Goal: Find specific page/section: Find specific page/section

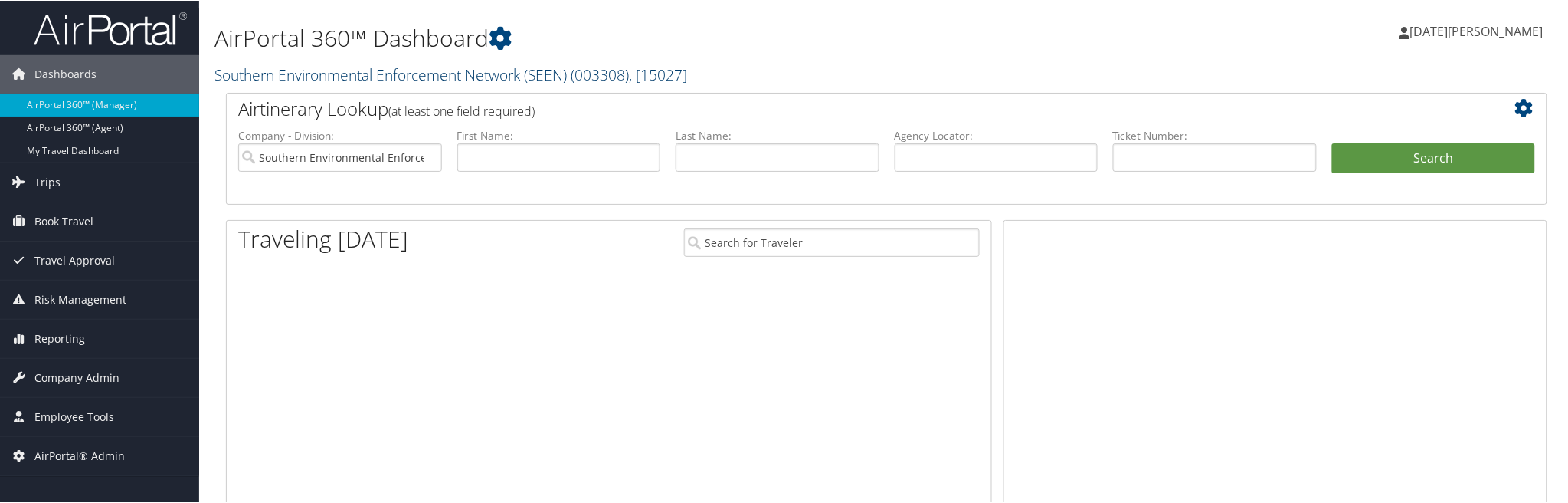
click at [284, 74] on link "Southern Environmental Enforcement Network (SEEN) ( 003308 ) , [ 15027 ]" at bounding box center [450, 74] width 473 height 20
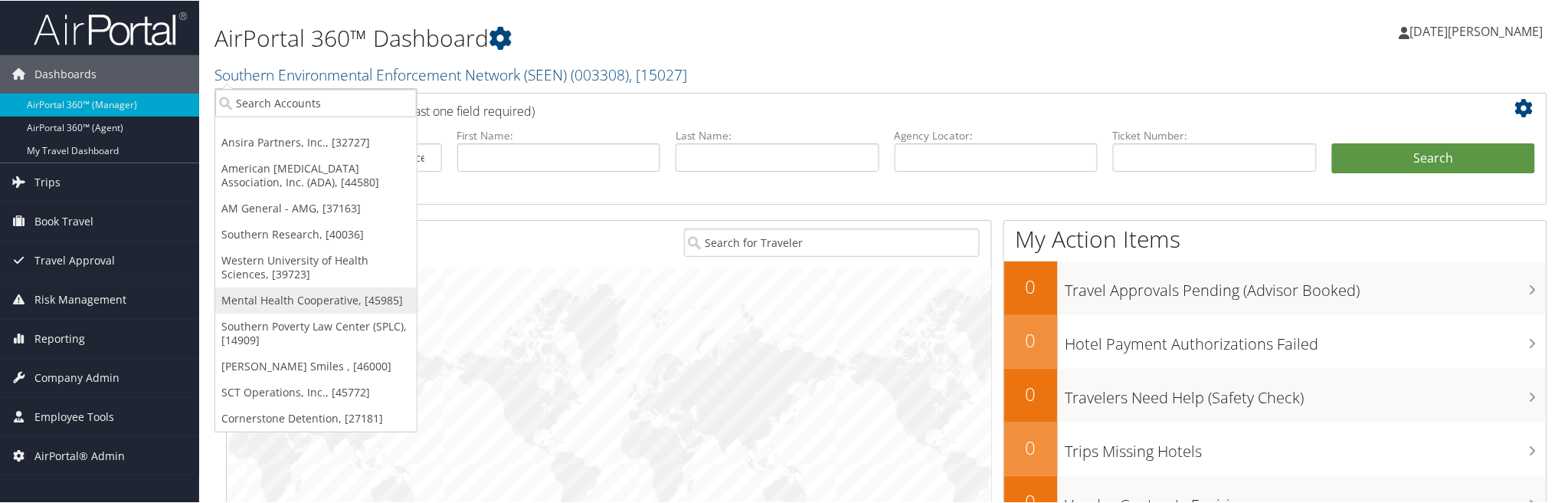
click at [265, 301] on link "Mental Health Cooperative, [45985]" at bounding box center [316, 299] width 201 height 26
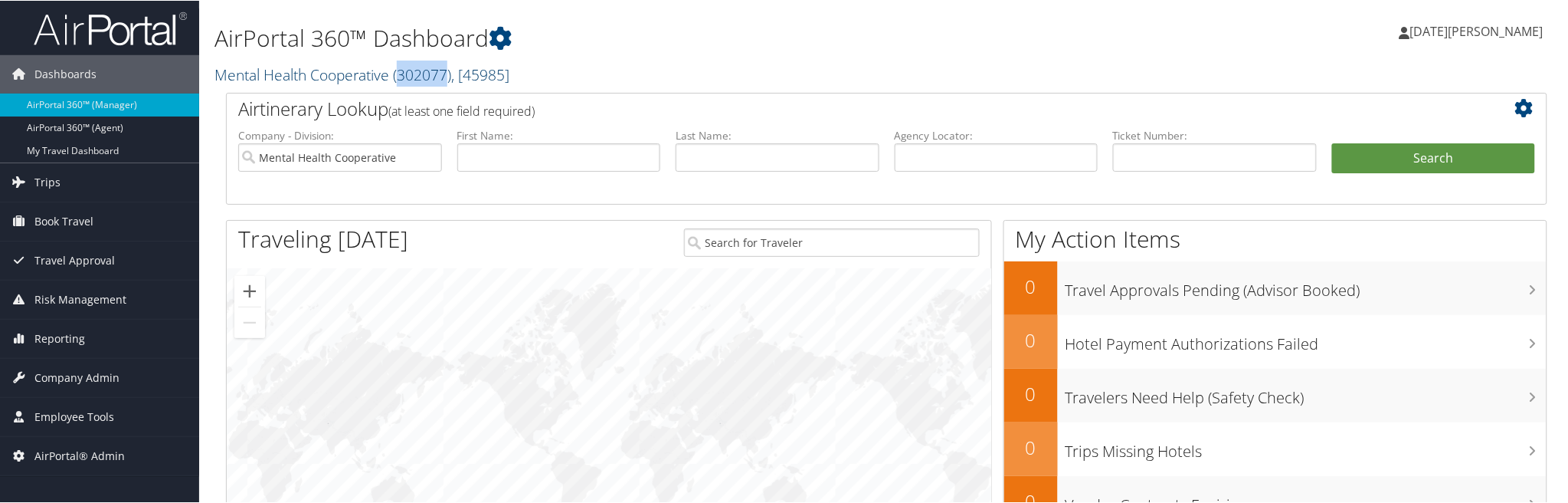
drag, startPoint x: 397, startPoint y: 79, endPoint x: 447, endPoint y: 79, distance: 50.0
click at [447, 79] on span "( 302077 )" at bounding box center [422, 74] width 58 height 20
copy span "302077"
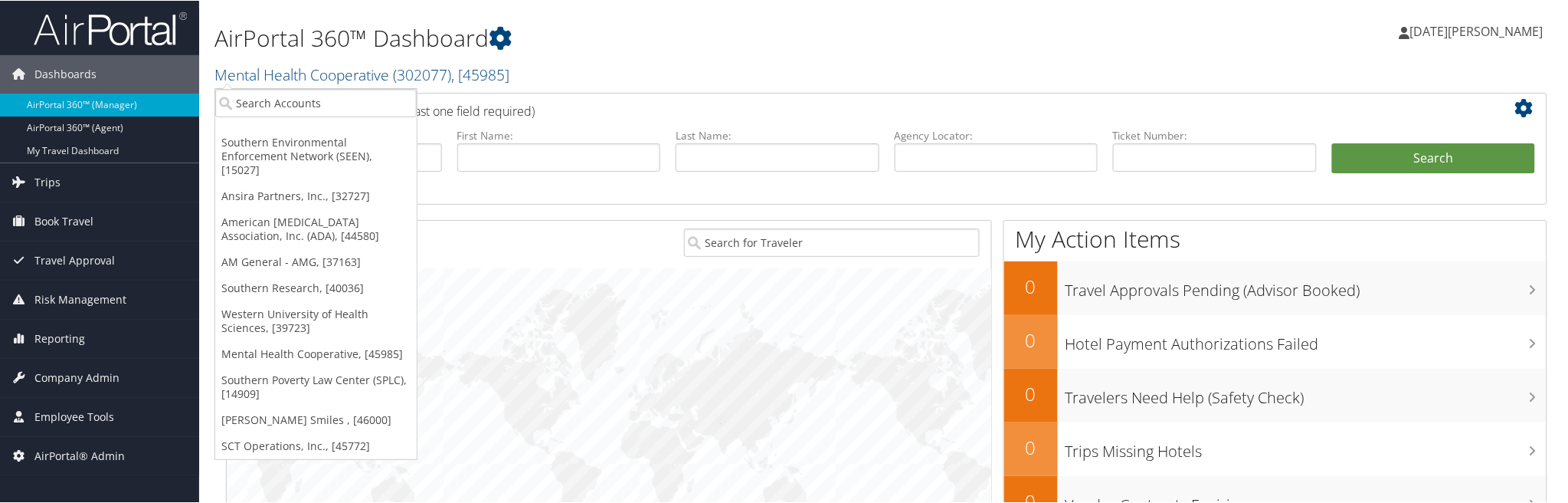
click at [726, 19] on div "AirPortal 360™ Dashboard Mental Health Cooperative ( 302077 ) , [ 45985 ] South…" at bounding box center [662, 46] width 896 height 78
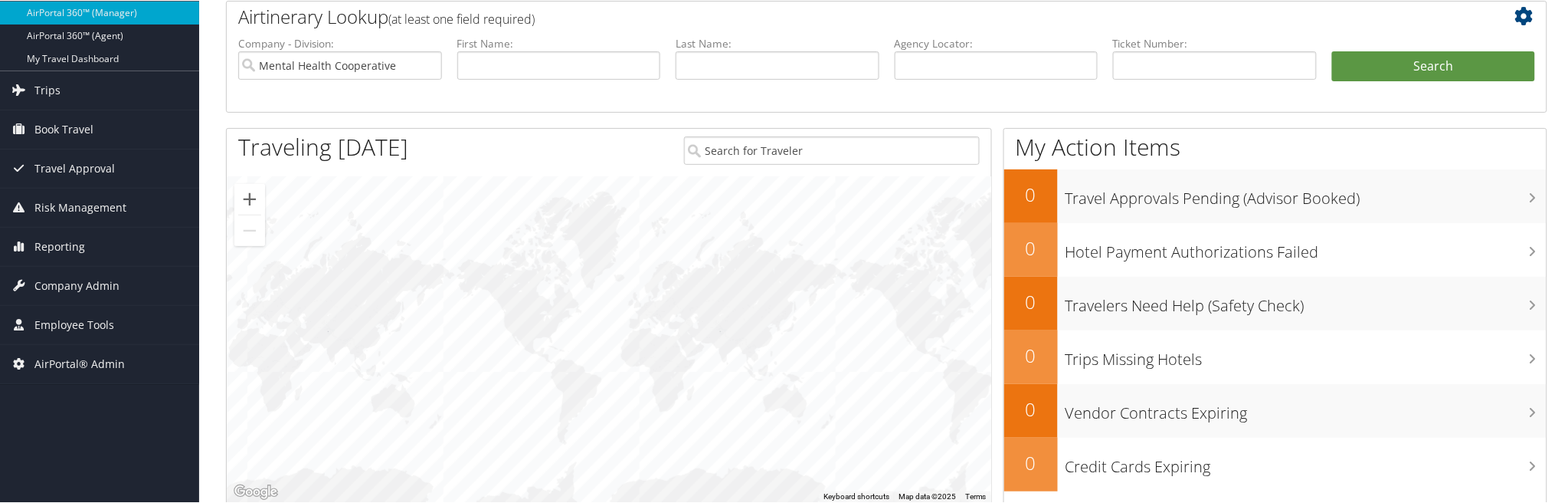
scroll to position [170, 0]
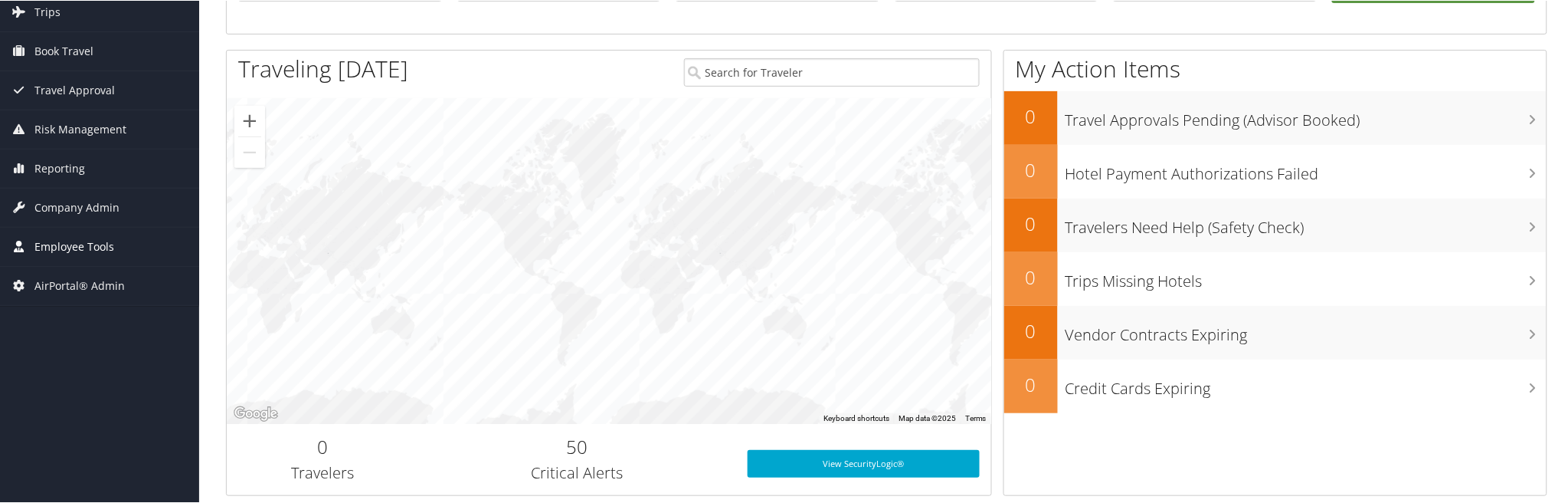
click at [84, 242] on span "Employee Tools" at bounding box center [74, 247] width 79 height 39
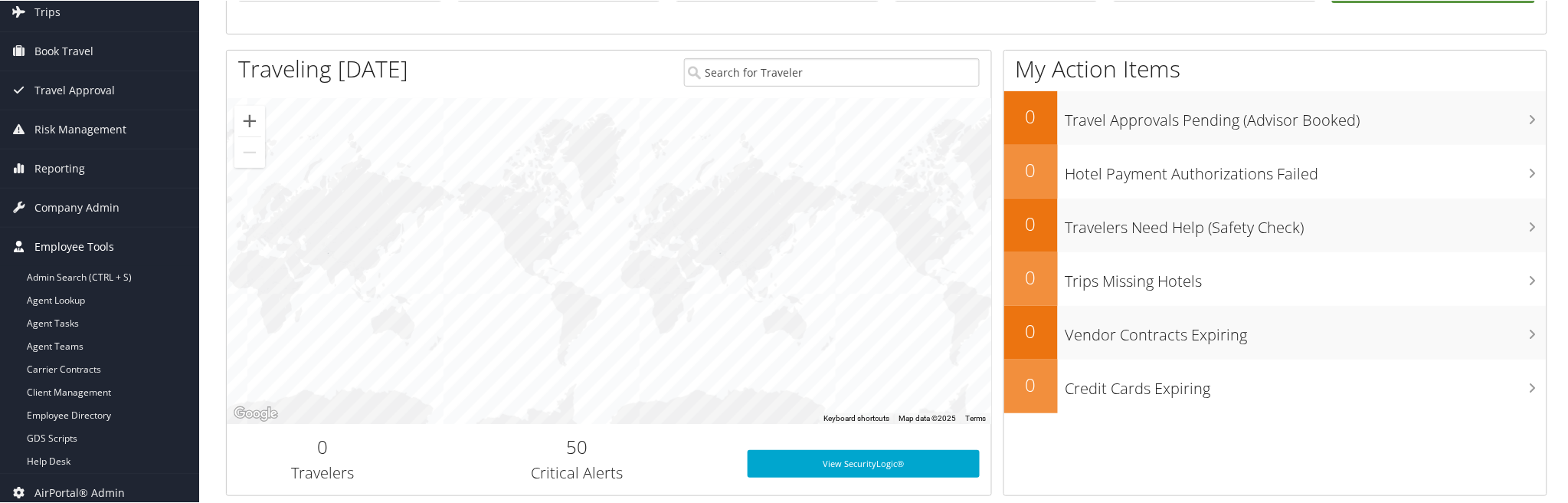
click at [67, 248] on span "Employee Tools" at bounding box center [74, 247] width 79 height 39
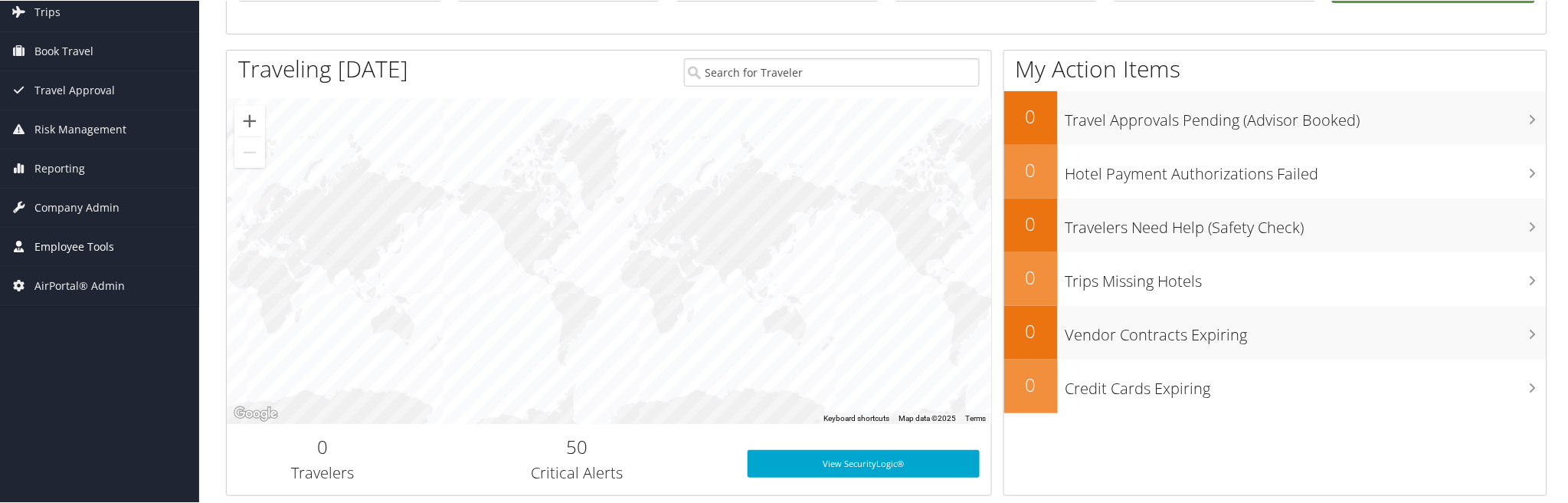
click at [66, 244] on span "Employee Tools" at bounding box center [74, 247] width 79 height 39
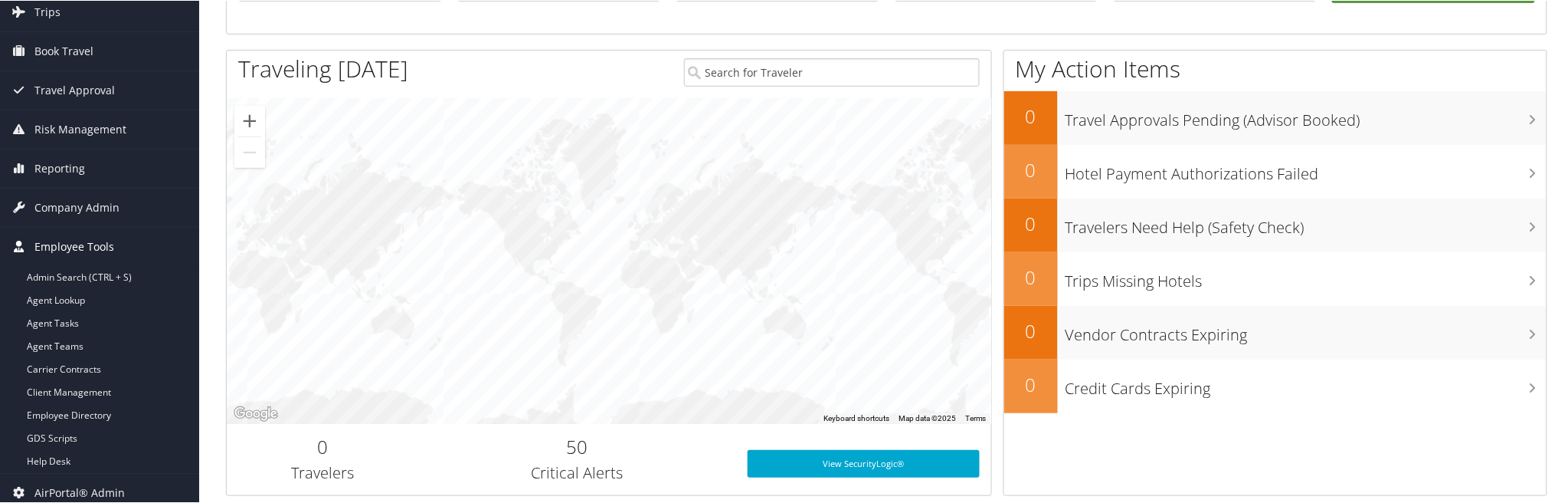
click at [68, 246] on span "Employee Tools" at bounding box center [74, 247] width 79 height 39
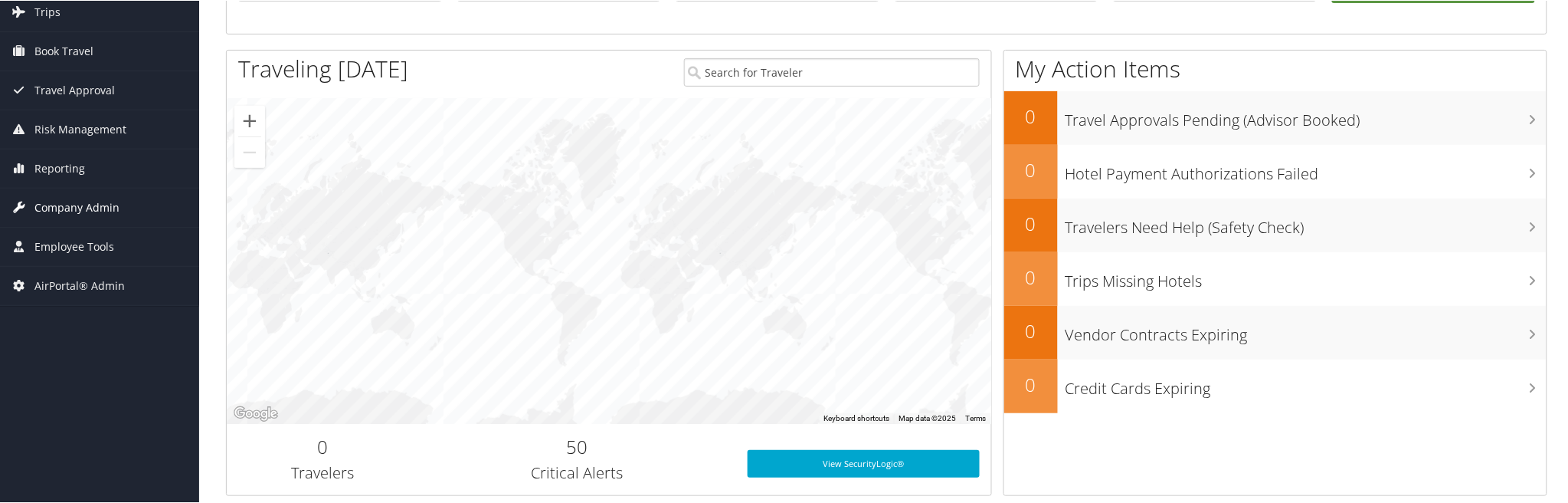
click at [74, 202] on span "Company Admin" at bounding box center [77, 207] width 85 height 39
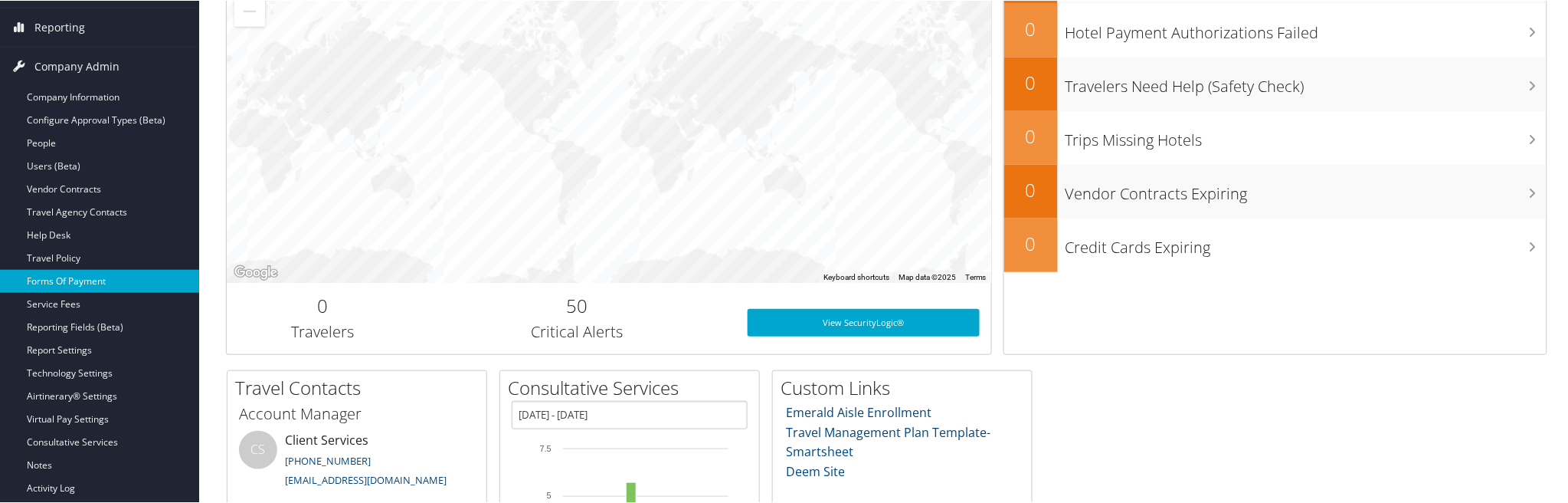
scroll to position [340, 0]
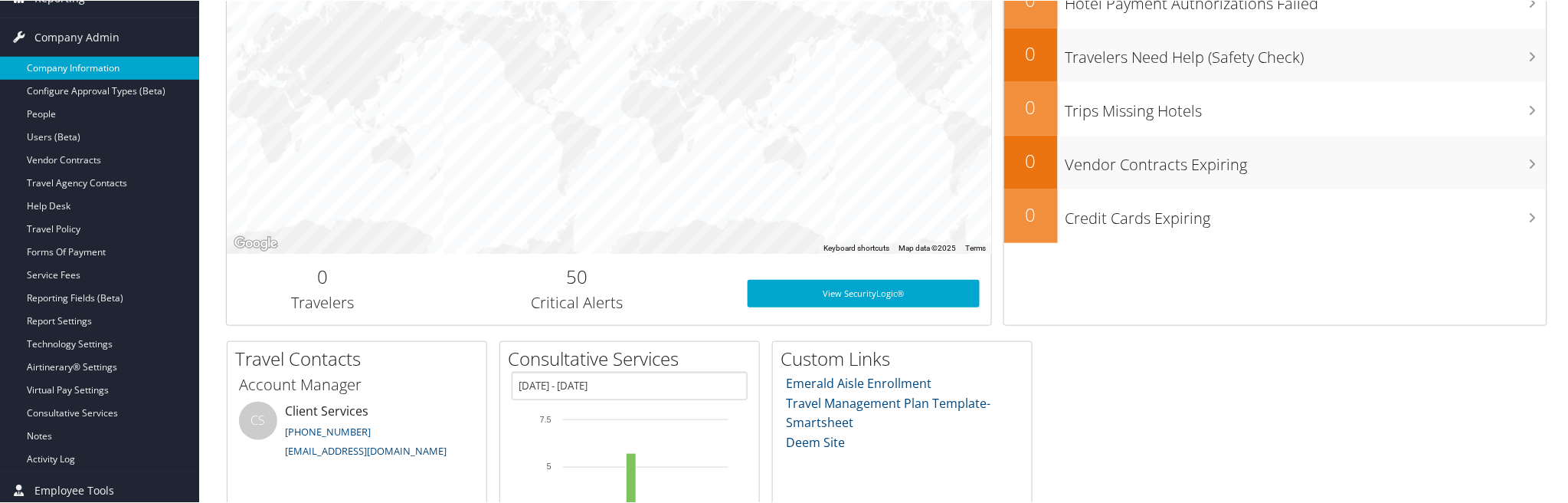
click at [74, 57] on link "Company Information" at bounding box center [100, 68] width 199 height 23
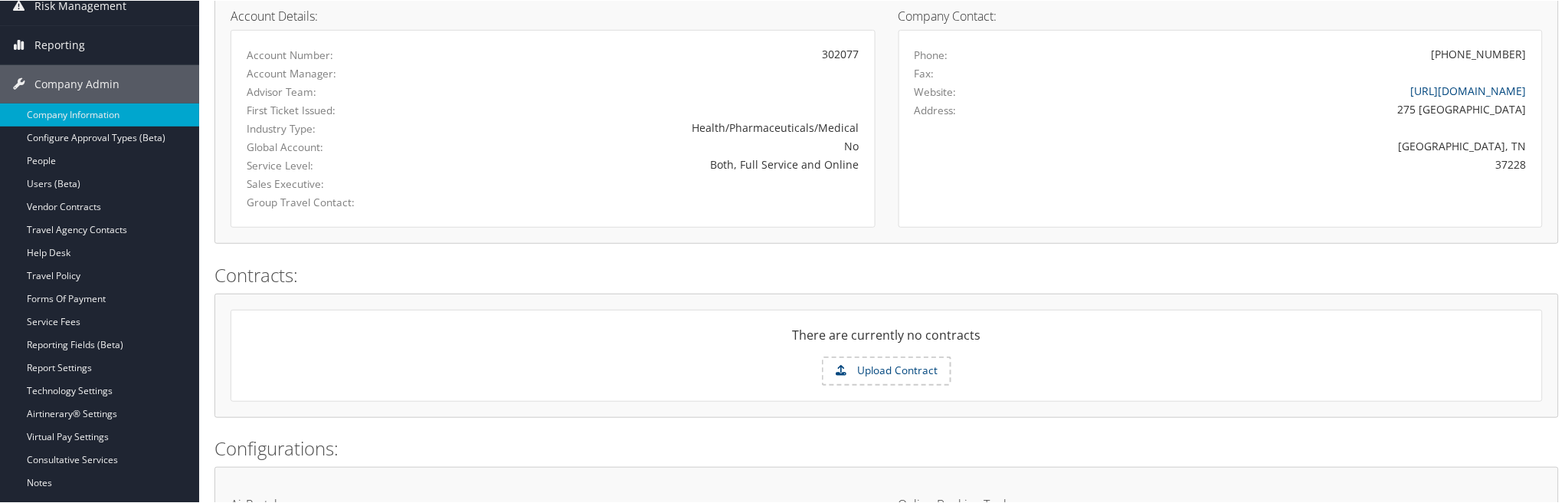
scroll to position [170, 0]
